Goal: Task Accomplishment & Management: Complete application form

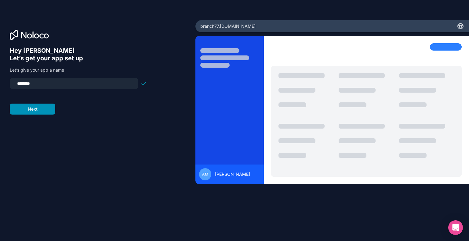
click at [37, 110] on button "Next" at bounding box center [32, 109] width 45 height 11
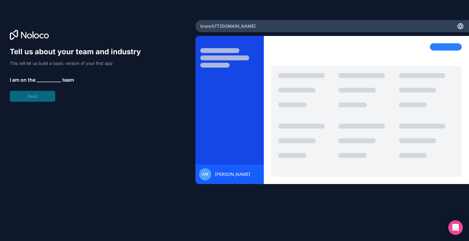
click at [44, 79] on span "__________" at bounding box center [49, 79] width 24 height 7
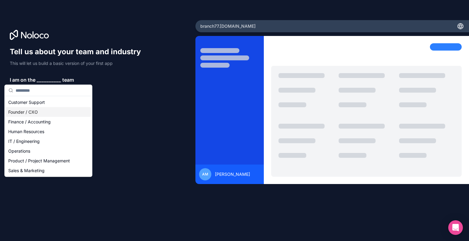
click at [22, 111] on div "Founder / CXO" at bounding box center [48, 112] width 85 height 10
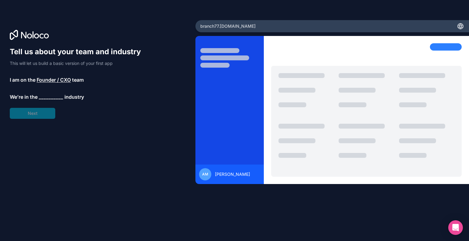
click at [49, 99] on span "__________" at bounding box center [51, 96] width 24 height 7
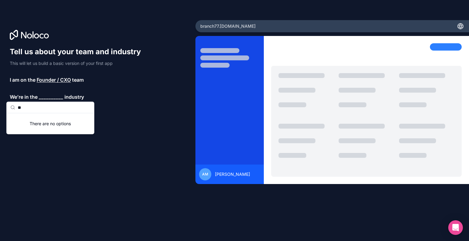
type input "*"
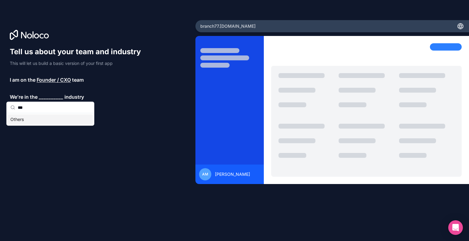
type input "***"
click at [24, 117] on div "Others" at bounding box center [50, 120] width 85 height 10
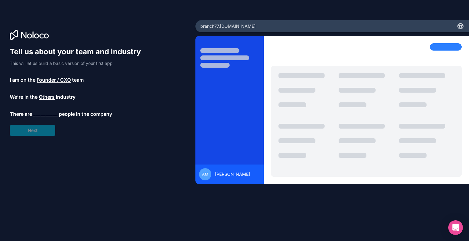
click at [43, 115] on span "__________" at bounding box center [45, 113] width 24 height 7
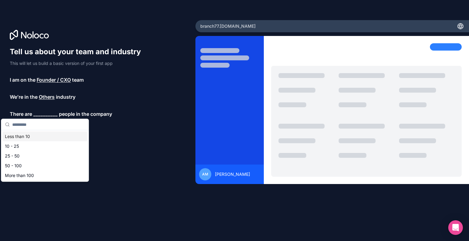
click at [40, 136] on div "Less than 10" at bounding box center [44, 137] width 85 height 10
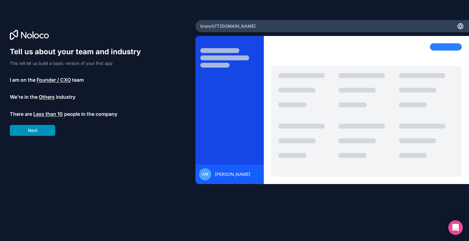
click at [31, 131] on button "Next" at bounding box center [32, 130] width 45 height 11
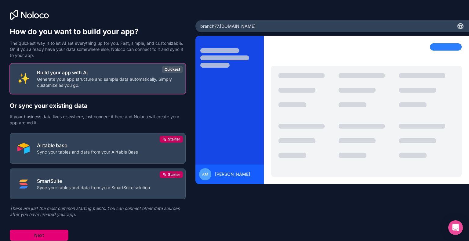
click at [34, 233] on button "Next" at bounding box center [39, 235] width 59 height 11
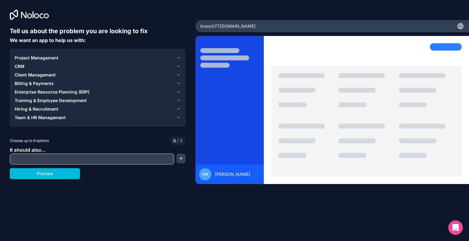
click at [31, 56] on span "Project Management" at bounding box center [37, 58] width 44 height 6
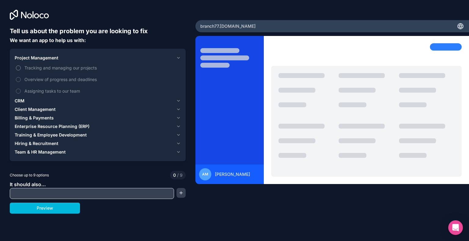
click at [46, 68] on span "Tracking and managing our projects" at bounding box center [101, 68] width 155 height 6
click at [21, 68] on button "Tracking and managing our projects" at bounding box center [18, 68] width 5 height 5
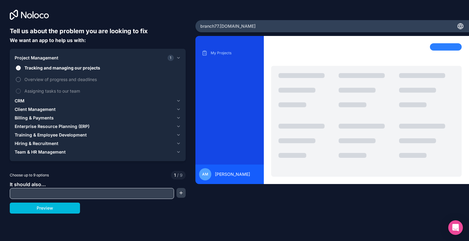
click at [40, 78] on span "Overview of progress and deadlines" at bounding box center [101, 79] width 155 height 6
click at [21, 78] on button "Overview of progress and deadlines" at bounding box center [18, 79] width 5 height 5
click at [43, 91] on span "Assigning tasks to our team" at bounding box center [101, 91] width 155 height 6
click at [21, 91] on button "Assigning tasks to our team" at bounding box center [18, 91] width 5 height 5
click at [34, 102] on div "CRM" at bounding box center [94, 101] width 159 height 6
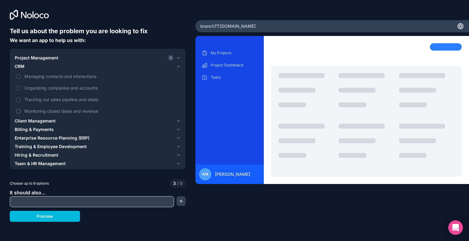
click at [35, 110] on span "Monitoring closed deals and revenue" at bounding box center [101, 111] width 155 height 6
click at [21, 110] on button "Monitoring closed deals and revenue" at bounding box center [18, 111] width 5 height 5
click at [40, 97] on span "Tracking our sales pipeline and deals" at bounding box center [101, 99] width 155 height 6
click at [21, 97] on button "Tracking our sales pipeline and deals" at bounding box center [18, 99] width 5 height 5
click at [42, 89] on span "Organizing companies and accounts" at bounding box center [101, 88] width 155 height 6
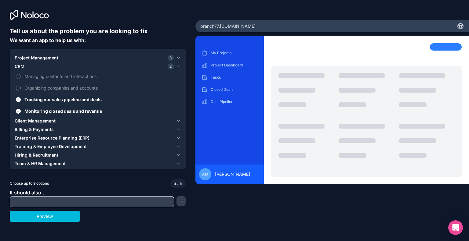
click at [21, 89] on button "Organizing companies and accounts" at bounding box center [18, 88] width 5 height 5
click at [49, 75] on span "Managing contacts and interactions" at bounding box center [101, 76] width 155 height 6
click at [21, 75] on button "Managing contacts and interactions" at bounding box center [18, 76] width 5 height 5
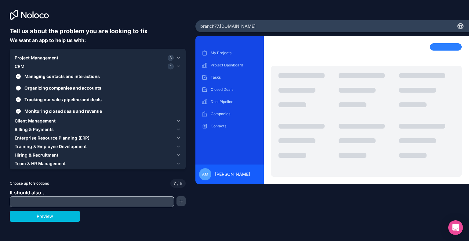
click at [40, 122] on span "Client Management" at bounding box center [35, 121] width 41 height 6
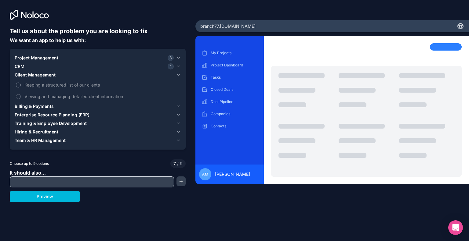
click at [31, 86] on span "Keeping a structured list of our clients" at bounding box center [101, 85] width 155 height 6
click at [21, 86] on button "Keeping a structured list of our clients" at bounding box center [18, 85] width 5 height 5
click at [35, 100] on label "Viewing and managing detailed client information" at bounding box center [98, 96] width 166 height 11
click at [21, 99] on button "Viewing and managing detailed client information" at bounding box center [18, 96] width 5 height 5
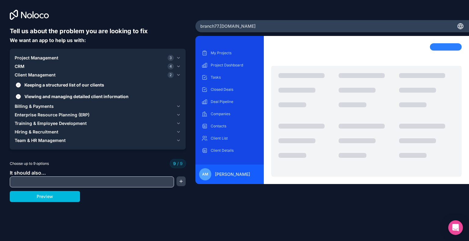
click at [39, 106] on span "Billing & Payments" at bounding box center [34, 106] width 39 height 6
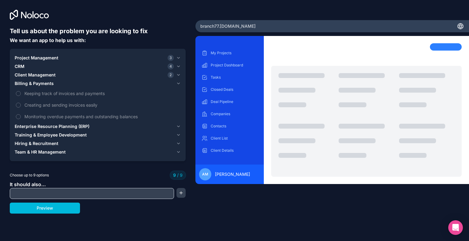
click at [47, 127] on span "Enterprise Resource Planning (ERP)" at bounding box center [52, 127] width 75 height 6
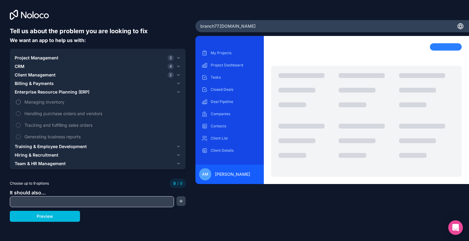
click at [38, 103] on span "Managing inventory" at bounding box center [101, 102] width 155 height 6
click at [18, 99] on label "Managing inventory" at bounding box center [98, 101] width 166 height 11
click at [48, 216] on button "Preview" at bounding box center [45, 216] width 70 height 11
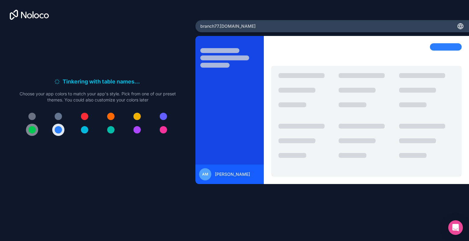
click at [32, 129] on div at bounding box center [31, 129] width 7 height 7
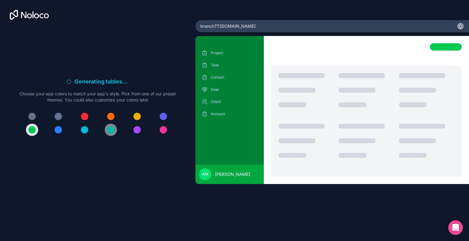
click at [112, 132] on div at bounding box center [110, 129] width 7 height 7
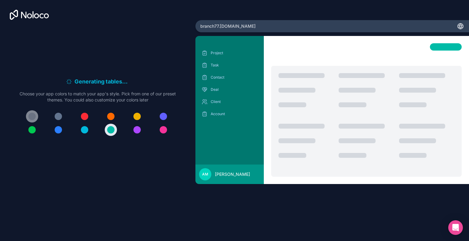
click at [33, 114] on div at bounding box center [31, 116] width 7 height 7
